Goal: Task Accomplishment & Management: Use online tool/utility

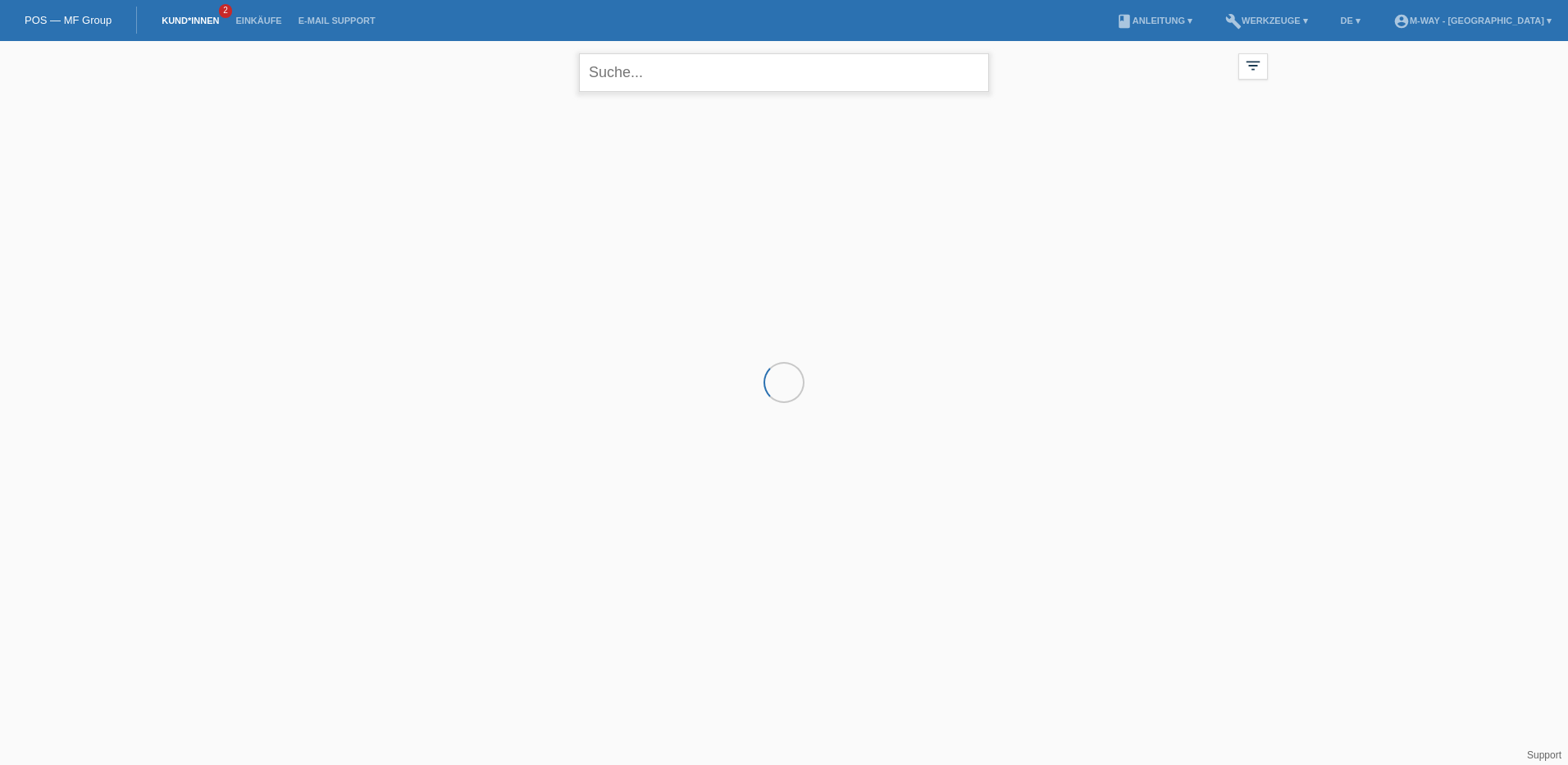
click at [680, 69] on input "text" at bounding box center [783, 73] width 410 height 39
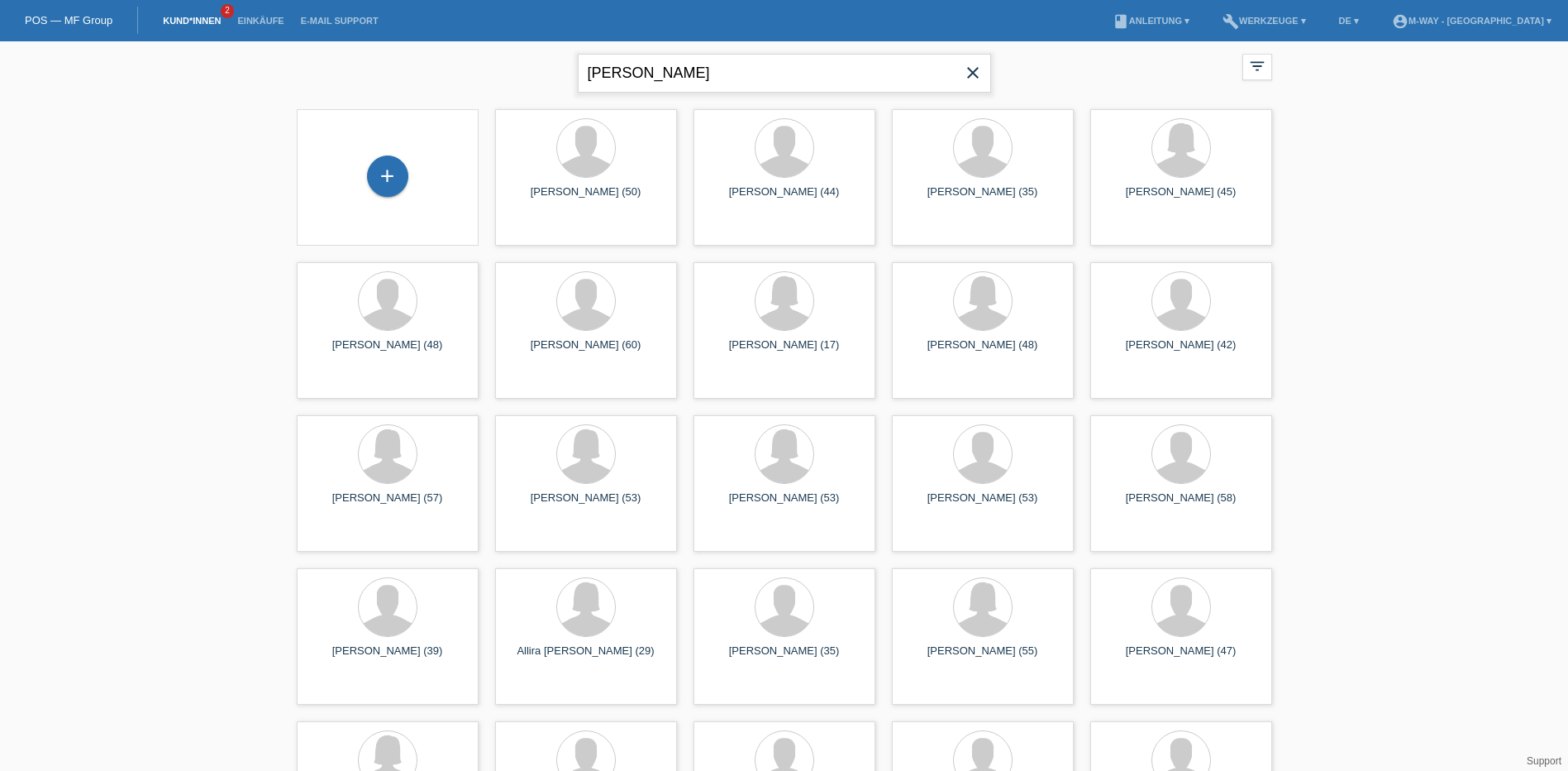
type input "natalie ph"
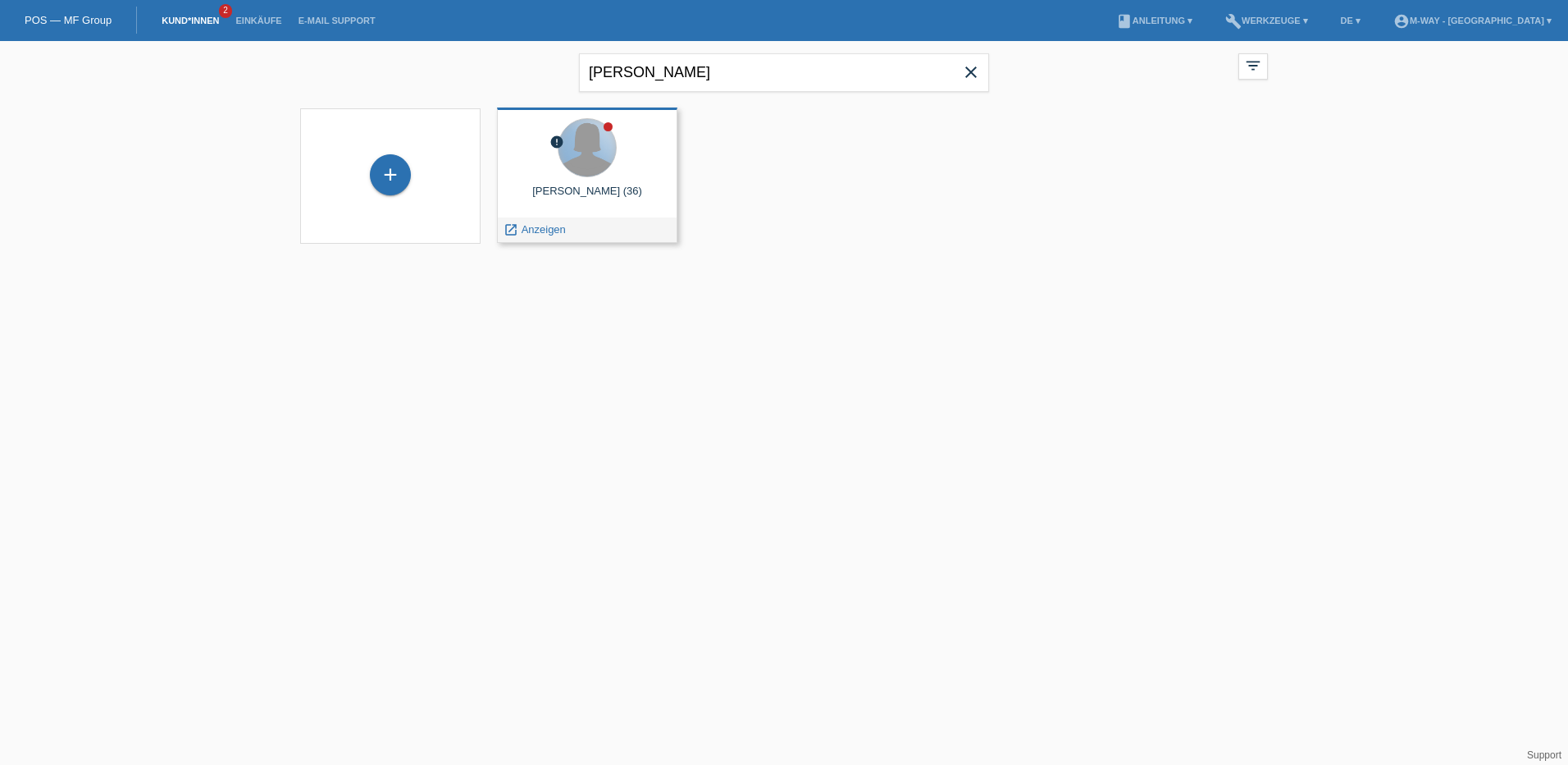
click at [603, 145] on div at bounding box center [587, 147] width 57 height 57
click at [557, 228] on span "Anzeigen" at bounding box center [544, 229] width 44 height 12
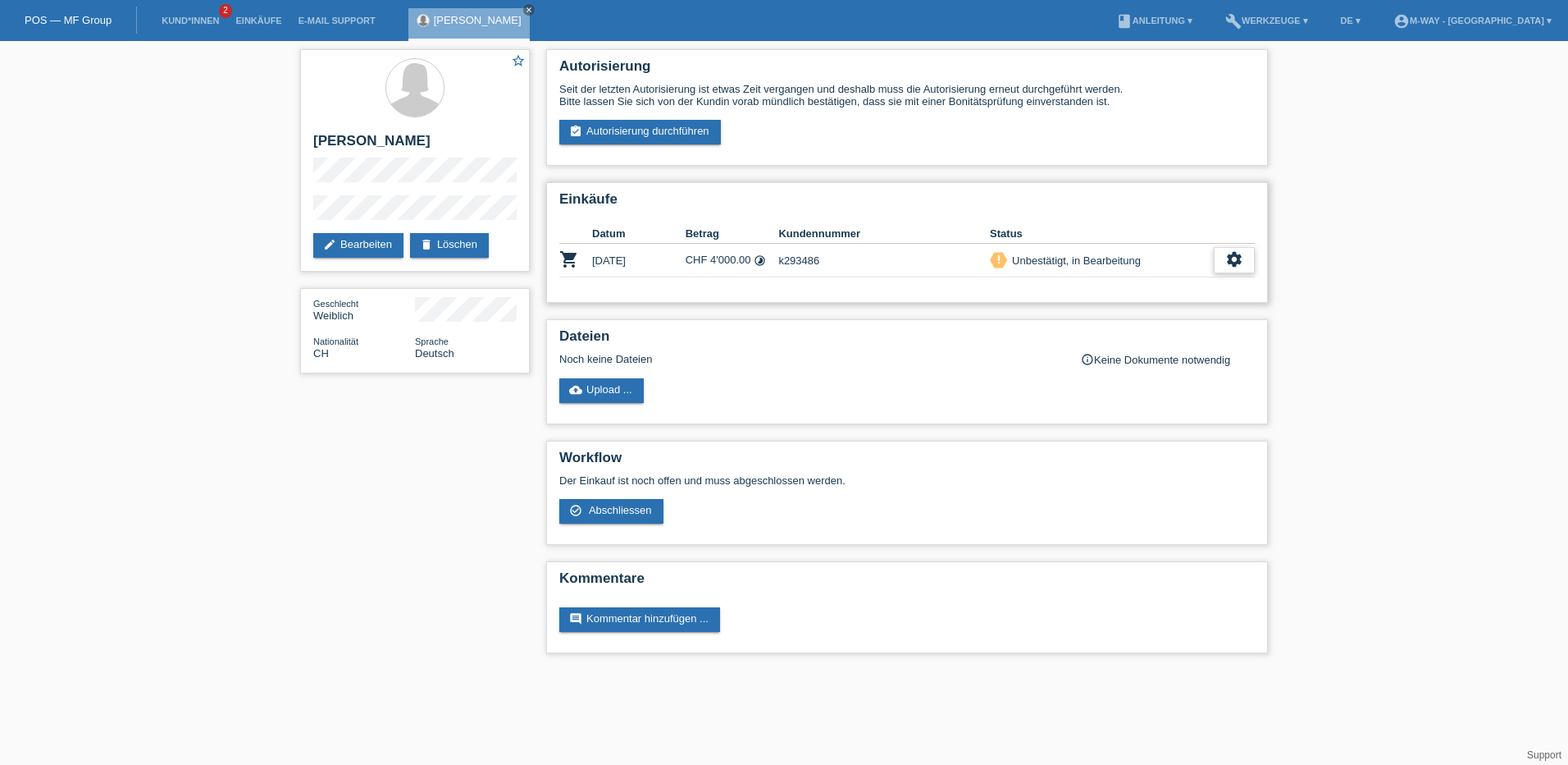
click at [1239, 259] on icon "settings" at bounding box center [1234, 259] width 18 height 18
click at [1239, 261] on icon "settings" at bounding box center [1234, 259] width 18 height 18
click at [1108, 333] on span "Abschliessen" at bounding box center [1101, 335] width 68 height 19
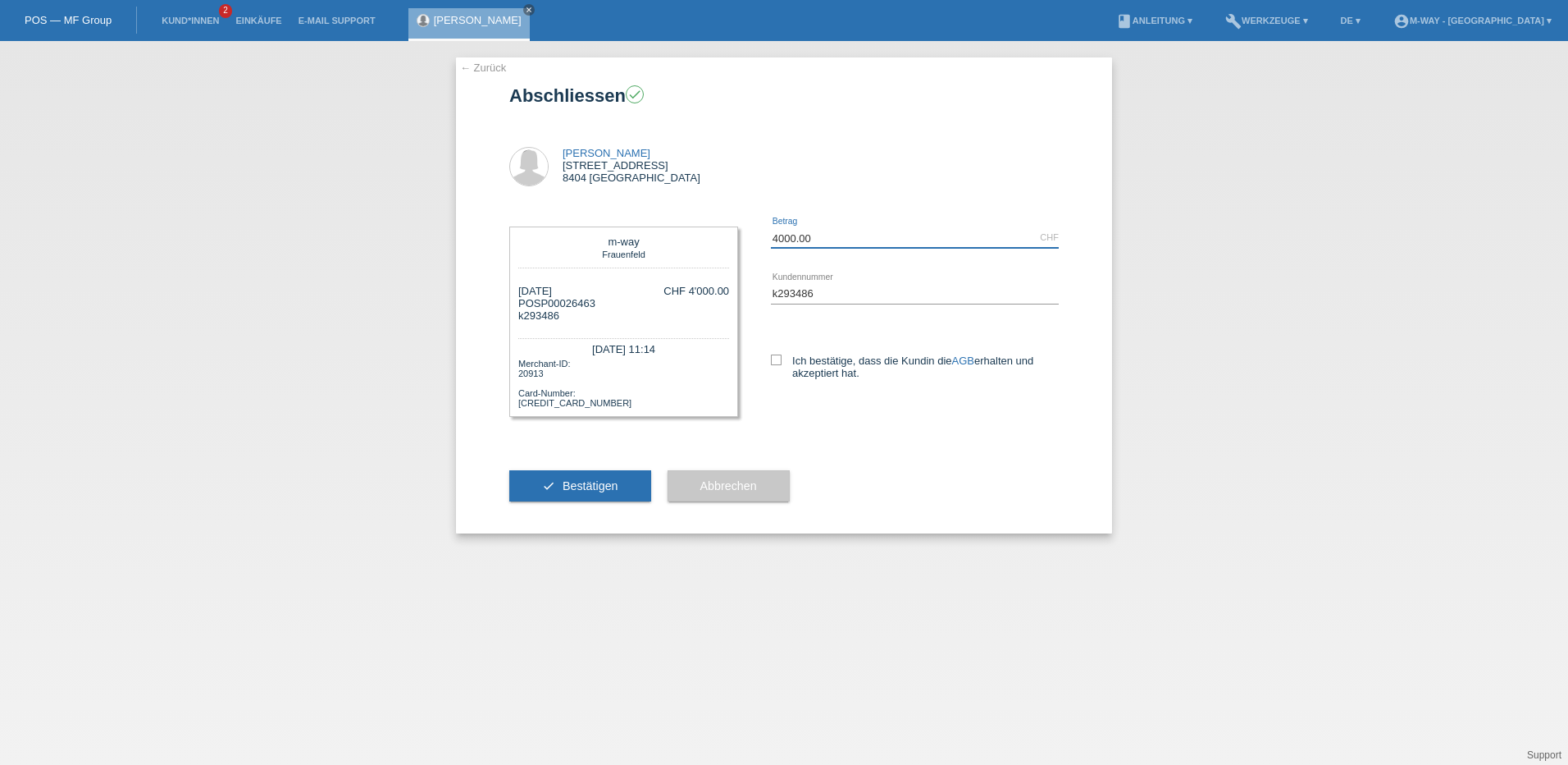
click at [835, 238] on input "4000.00" at bounding box center [914, 237] width 288 height 20
type input "4"
type input "3350.00"
click at [780, 354] on icon at bounding box center [776, 360] width 11 height 11
click at [780, 354] on input "Ich bestätige, dass die Kundin die AGB erhalten und akzeptiert hat." at bounding box center [776, 360] width 11 height 11
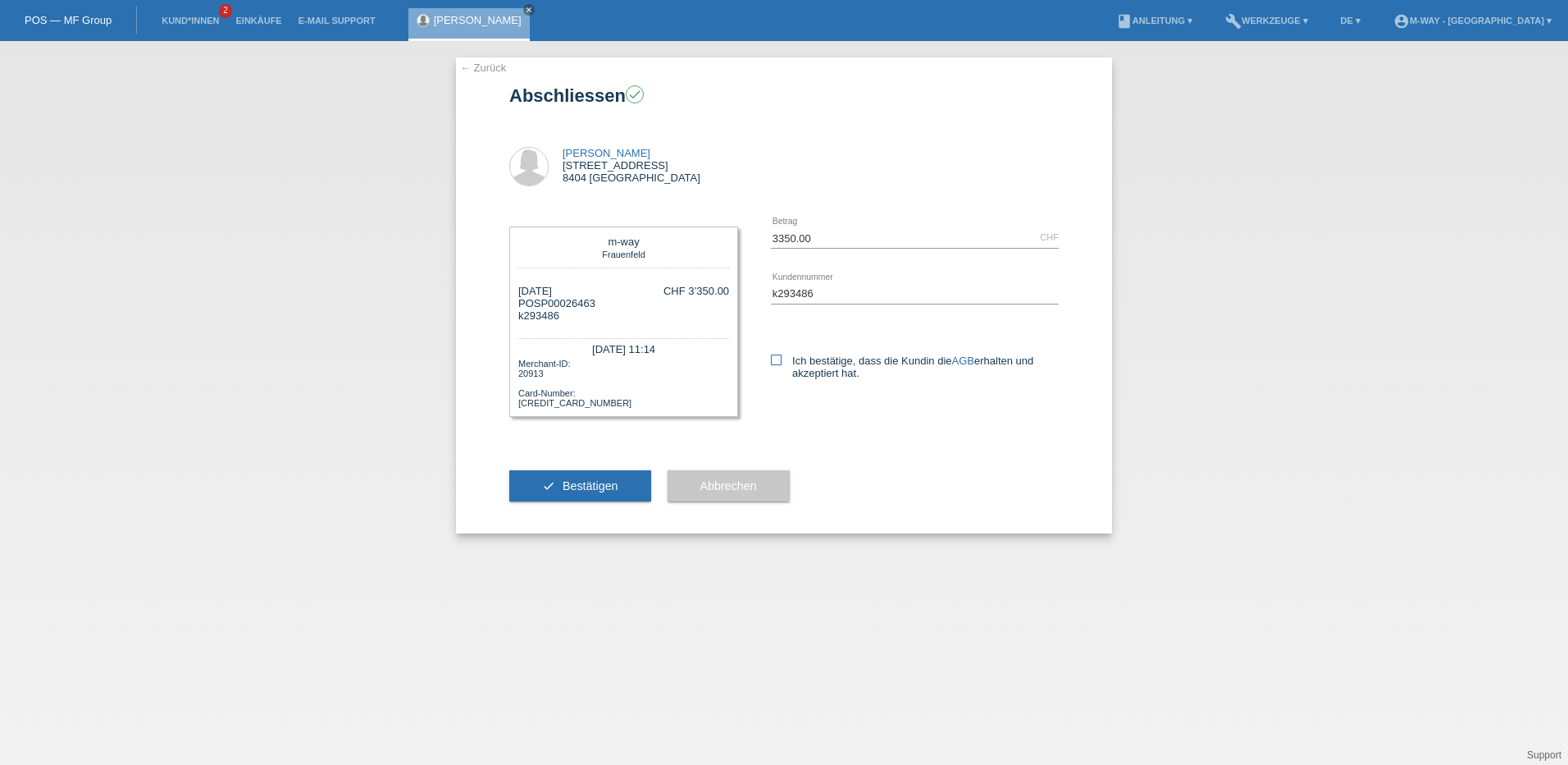
checkbox input "true"
click at [612, 478] on button "check Bestätigen" at bounding box center [580, 485] width 142 height 31
